Goal: Learn about a topic

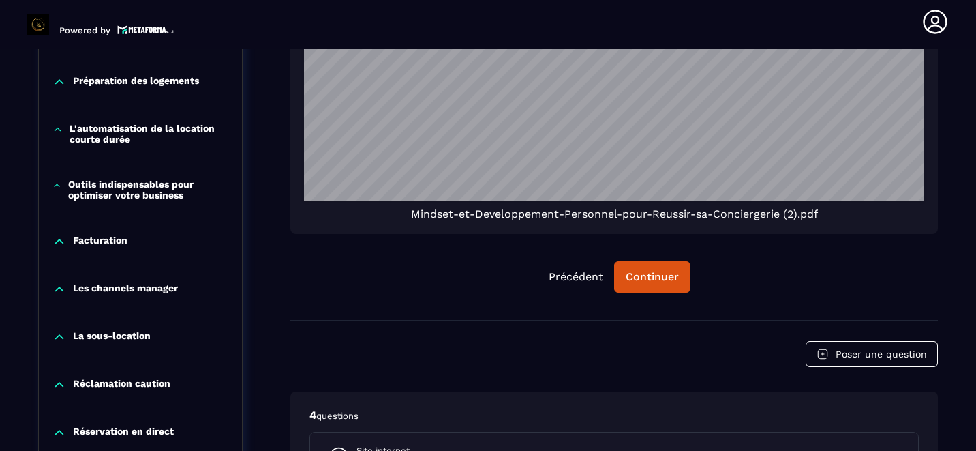
scroll to position [1201, 0]
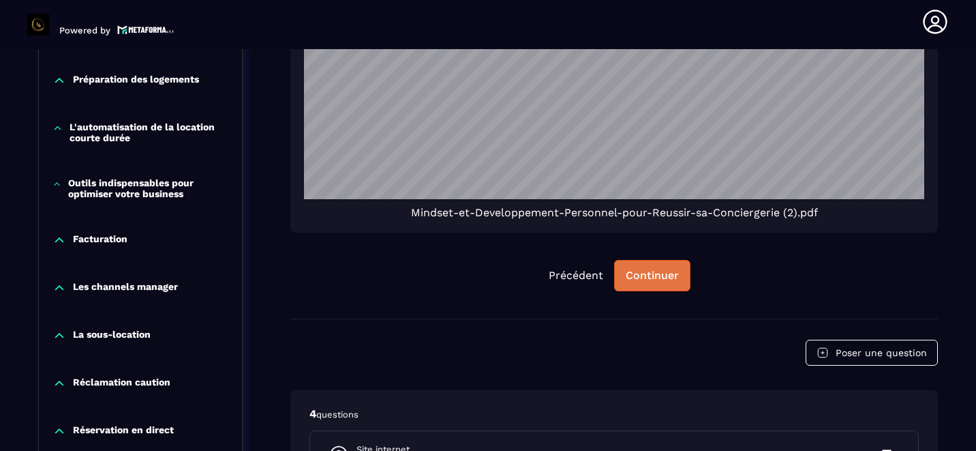
click at [637, 275] on div "Continuer" at bounding box center [652, 276] width 53 height 14
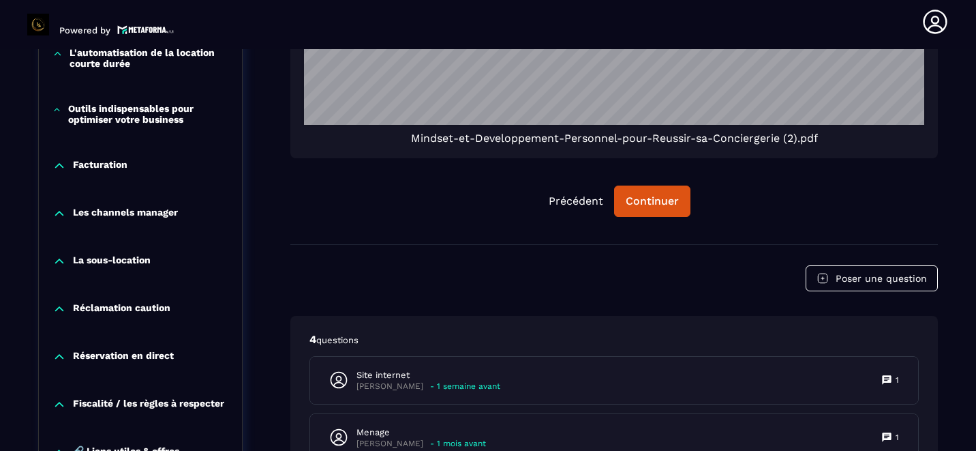
scroll to position [1269, 0]
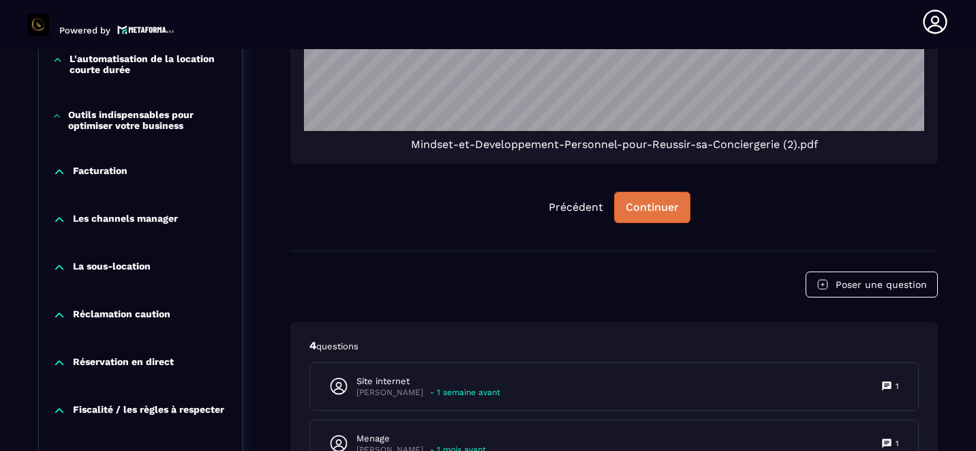
click at [647, 205] on div "Continuer" at bounding box center [652, 207] width 53 height 14
click at [646, 207] on div "Continuer" at bounding box center [652, 207] width 53 height 14
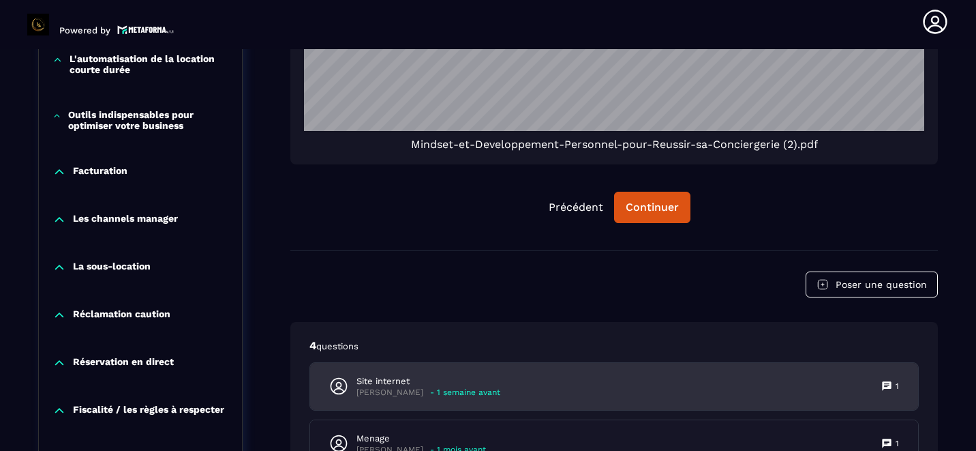
click at [607, 379] on div "Site internet adelaide Doyhamboure - 1 semaine avant 1" at bounding box center [614, 386] width 608 height 47
